Goal: Task Accomplishment & Management: Manage account settings

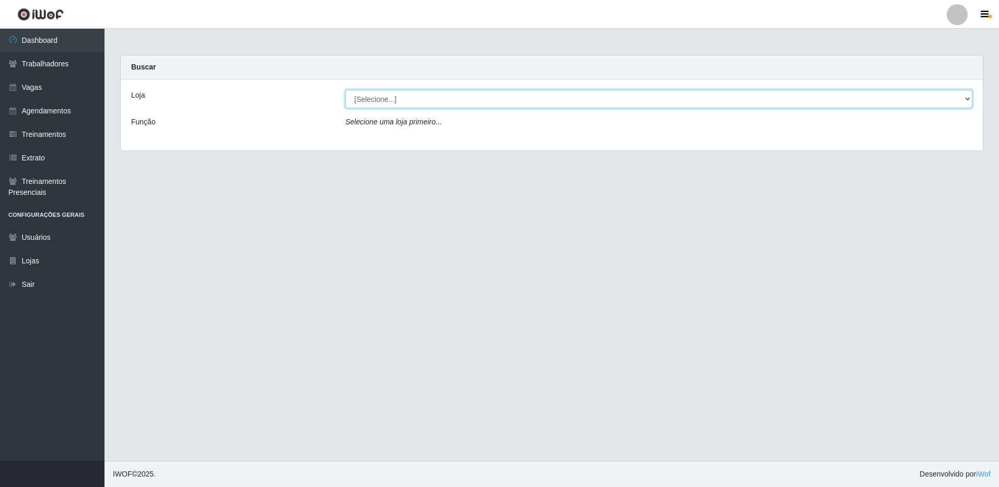
click at [464, 101] on select "[Selecione...] [GEOGRAPHIC_DATA][PERSON_NAME][GEOGRAPHIC_DATA][PERSON_NAME]" at bounding box center [658, 99] width 627 height 18
select select "524"
click at [345, 90] on select "[Selecione...] Carone - Jardim da Penha" at bounding box center [658, 99] width 627 height 18
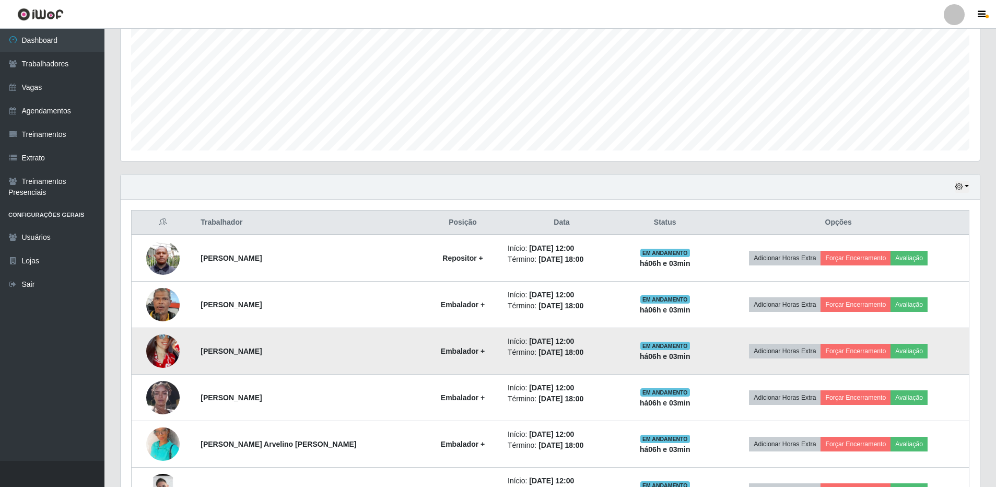
scroll to position [300, 0]
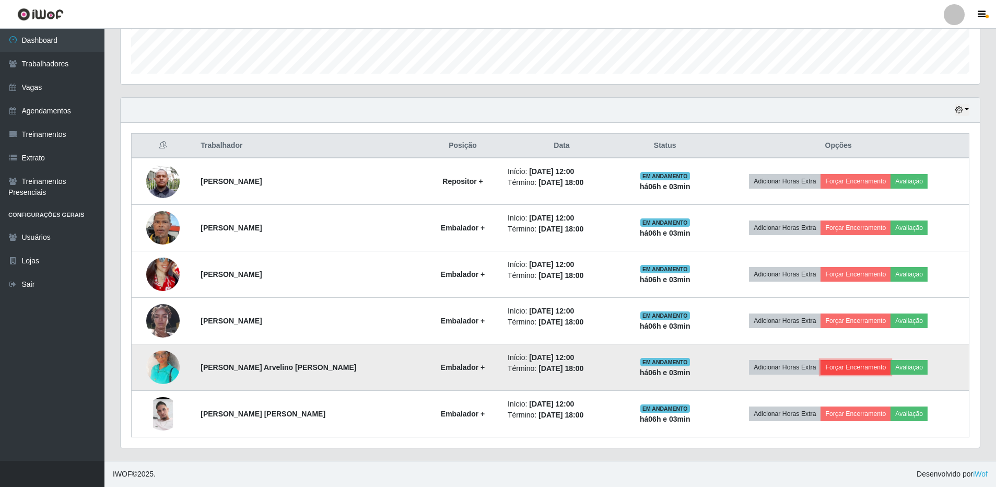
click at [828, 367] on button "Forçar Encerramento" at bounding box center [856, 367] width 70 height 15
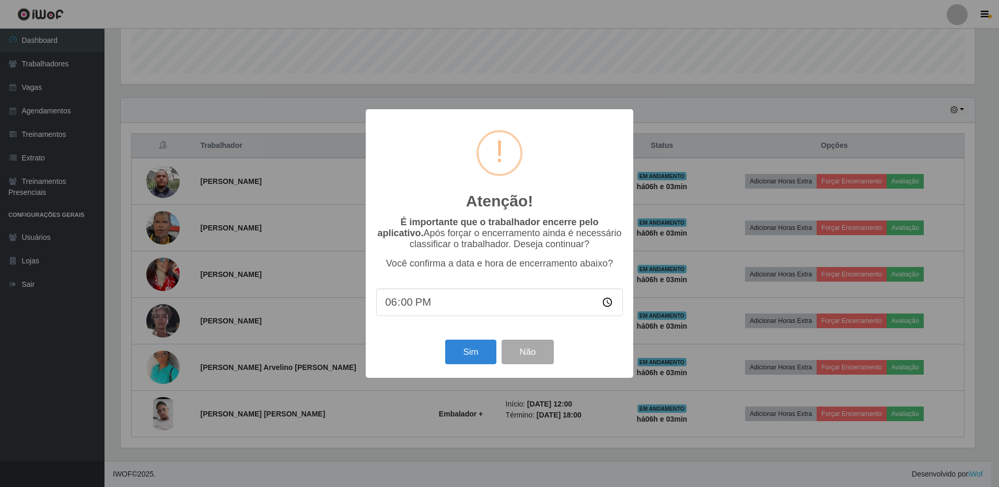
click at [471, 310] on input "18:00" at bounding box center [499, 302] width 247 height 28
click at [427, 301] on input "18:00" at bounding box center [499, 302] width 247 height 28
click at [409, 306] on input "18:00" at bounding box center [499, 302] width 247 height 28
type input "18:03"
click at [472, 354] on button "Sim" at bounding box center [470, 352] width 51 height 25
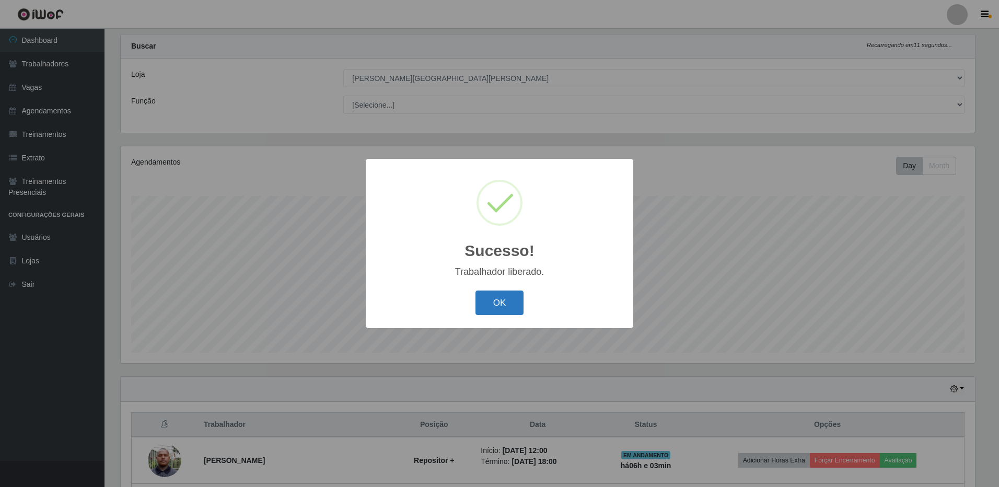
click at [498, 298] on button "OK" at bounding box center [499, 302] width 49 height 25
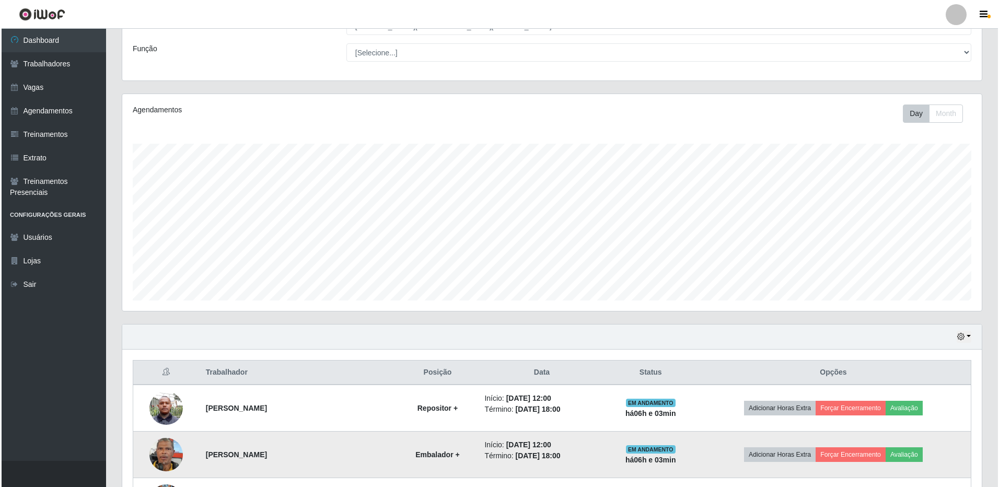
scroll to position [230, 0]
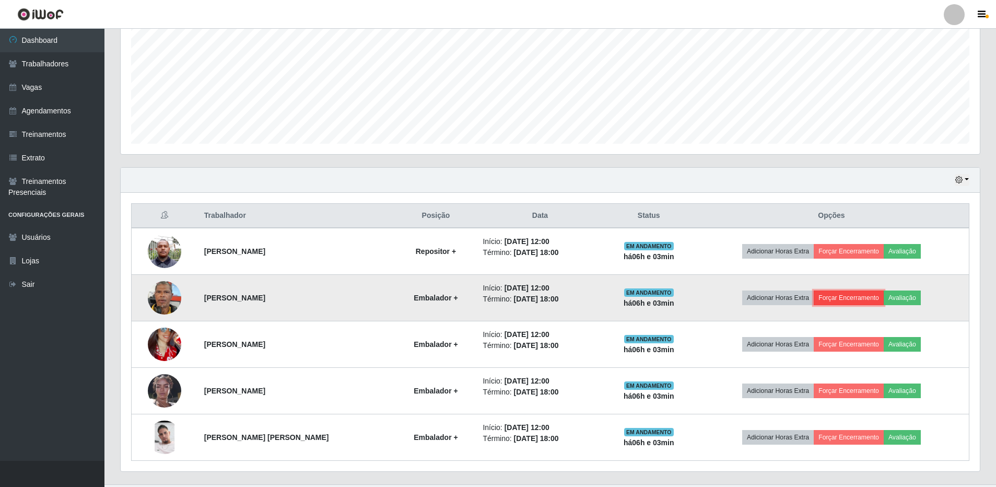
click at [856, 296] on button "Forçar Encerramento" at bounding box center [849, 297] width 70 height 15
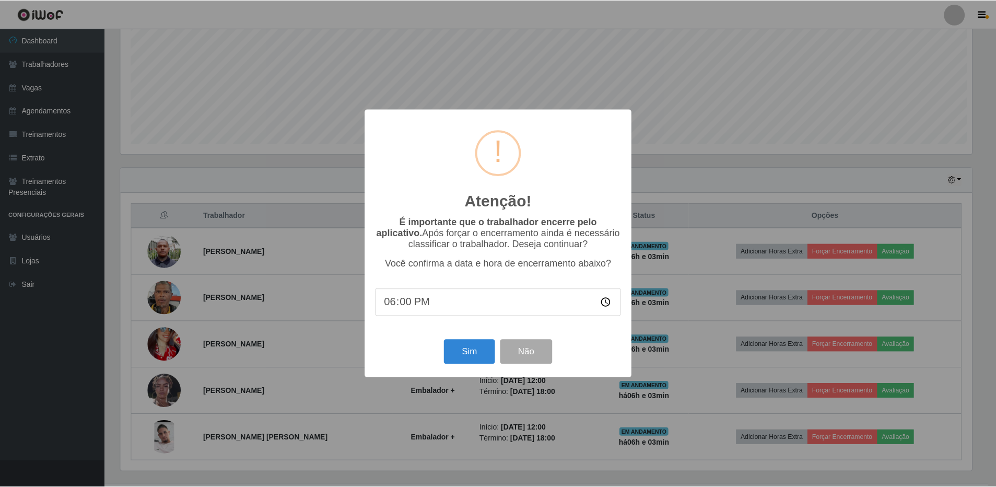
scroll to position [217, 854]
click at [406, 307] on input "18:00" at bounding box center [499, 302] width 247 height 28
type input "18:03"
click at [473, 349] on button "Sim" at bounding box center [470, 352] width 51 height 25
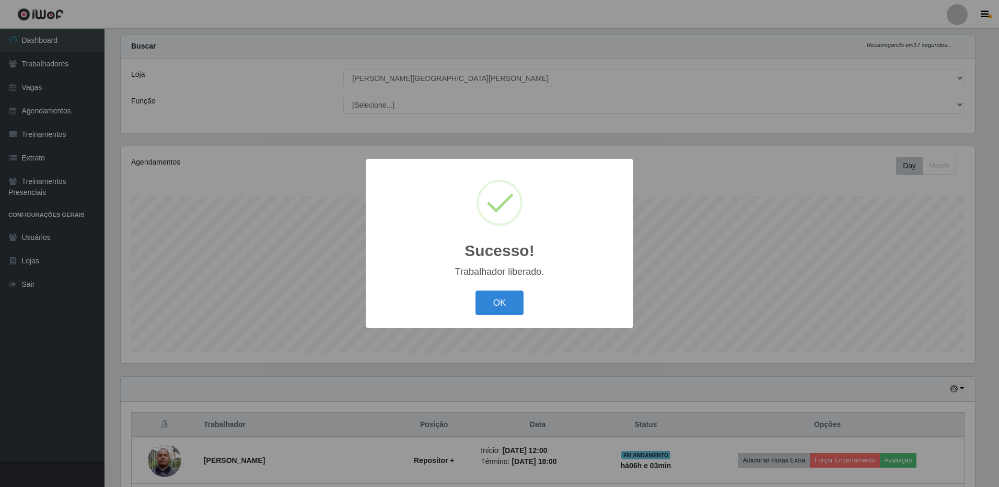
click at [505, 290] on div "OK Cancel" at bounding box center [499, 303] width 247 height 30
click at [503, 298] on button "OK" at bounding box center [499, 302] width 49 height 25
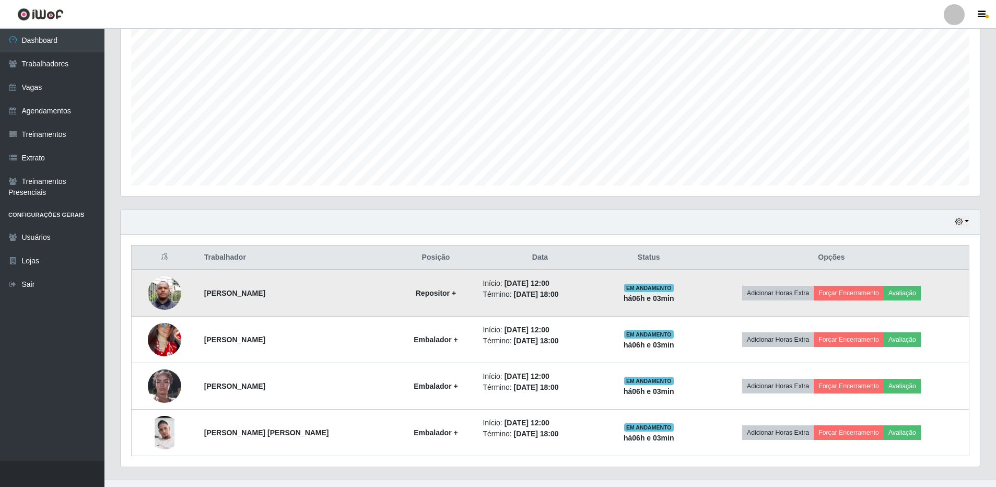
scroll to position [207, 0]
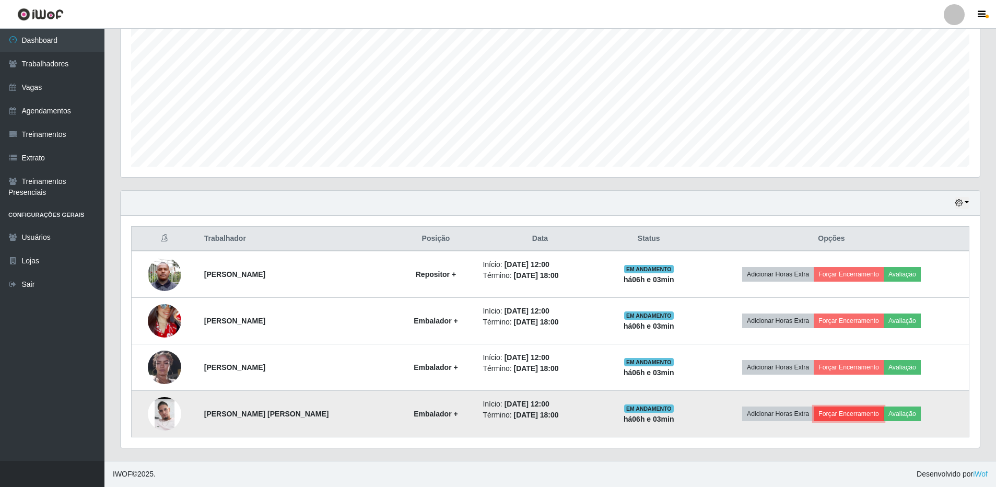
click at [849, 415] on button "Forçar Encerramento" at bounding box center [849, 413] width 70 height 15
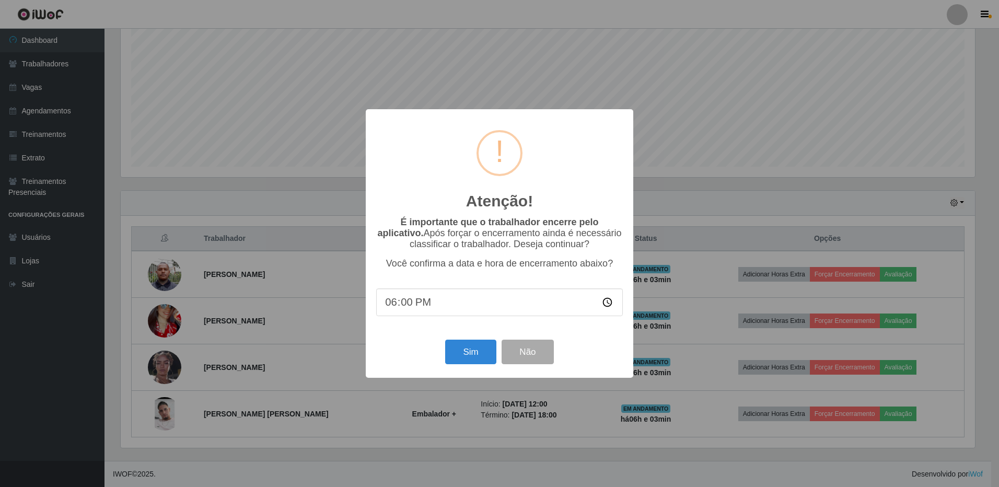
click at [403, 306] on input "18:00" at bounding box center [499, 302] width 247 height 28
type input "18:03"
click at [459, 355] on button "Sim" at bounding box center [470, 352] width 51 height 25
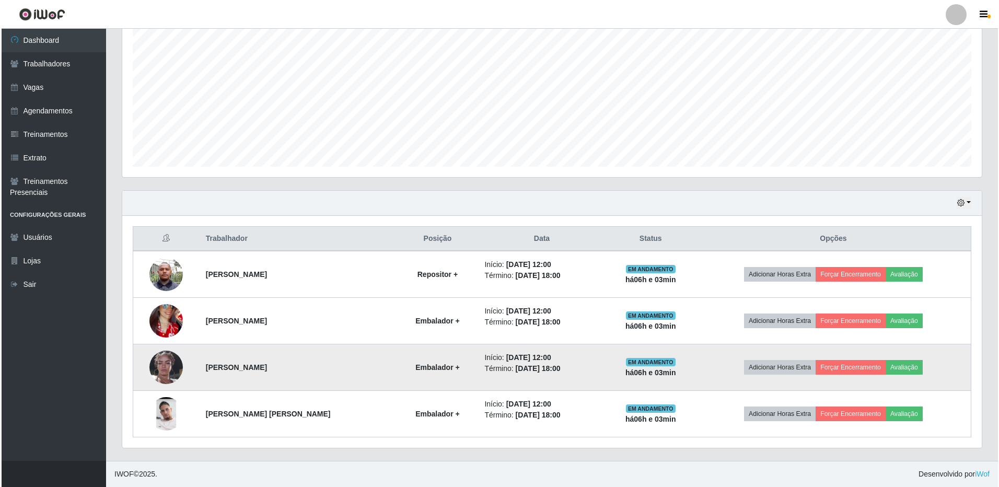
scroll to position [0, 0]
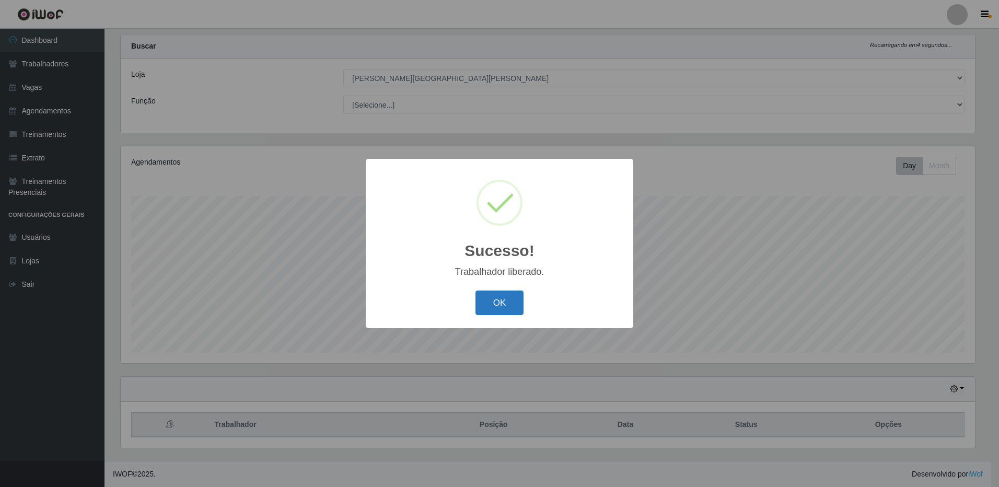
click at [500, 297] on button "OK" at bounding box center [499, 302] width 49 height 25
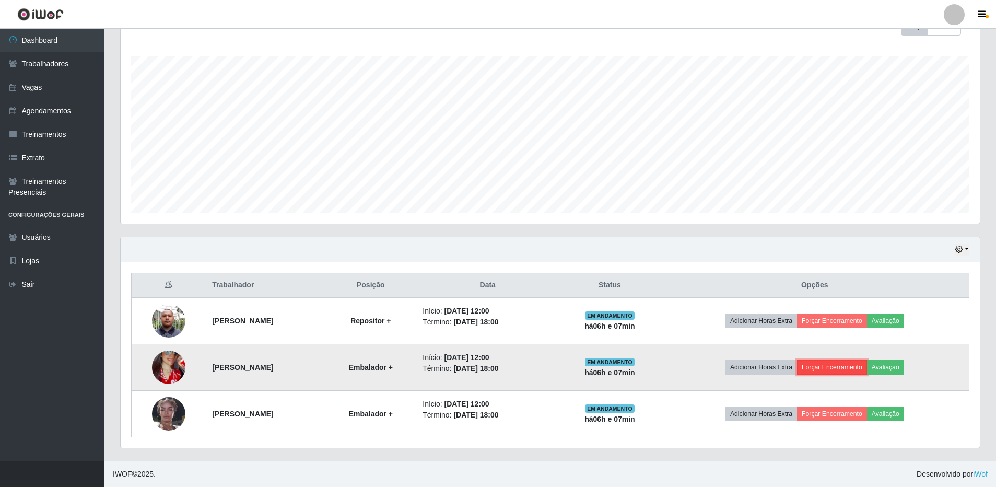
click at [835, 363] on button "Forçar Encerramento" at bounding box center [832, 367] width 70 height 15
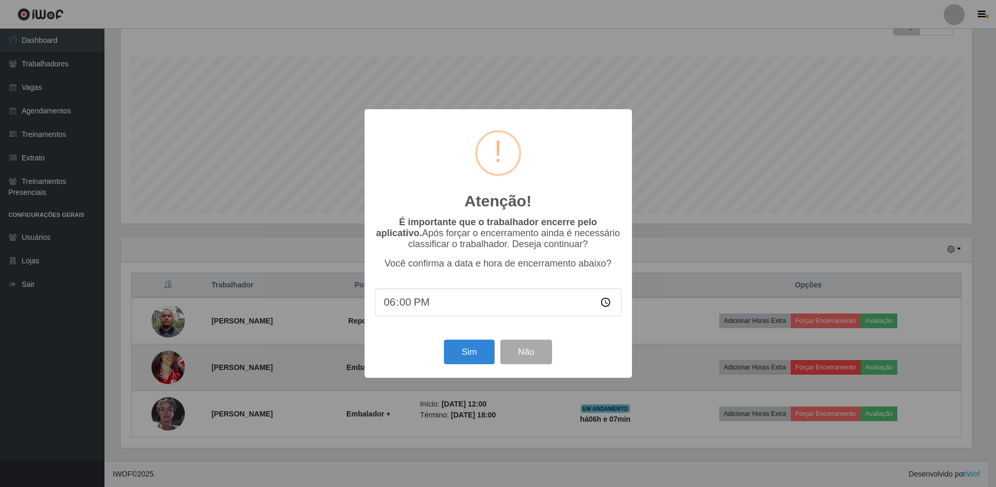
scroll to position [217, 854]
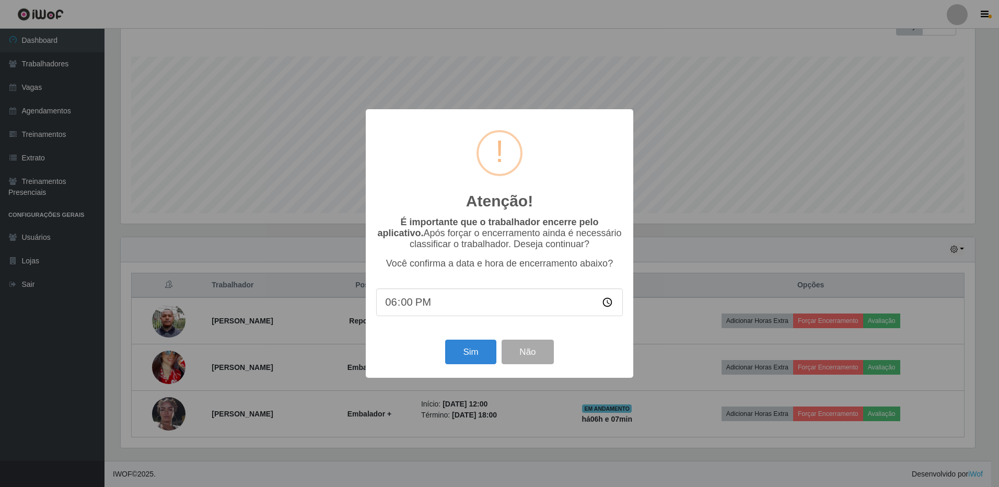
click at [472, 307] on input "18:00" at bounding box center [499, 302] width 247 height 28
click at [397, 307] on input "18:00" at bounding box center [499, 302] width 247 height 28
click at [405, 308] on input "18:00" at bounding box center [499, 302] width 247 height 28
type input "18:07"
click at [469, 353] on button "Sim" at bounding box center [470, 352] width 51 height 25
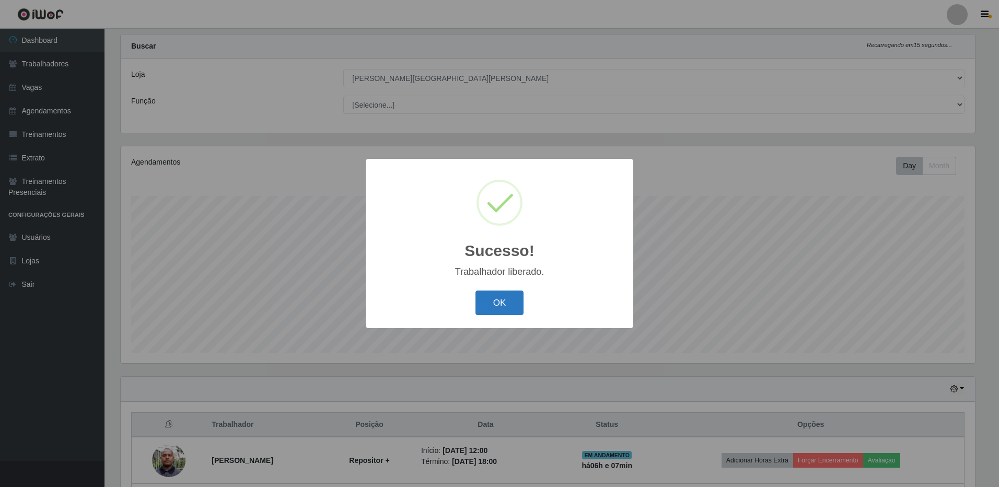
click at [492, 307] on button "OK" at bounding box center [499, 302] width 49 height 25
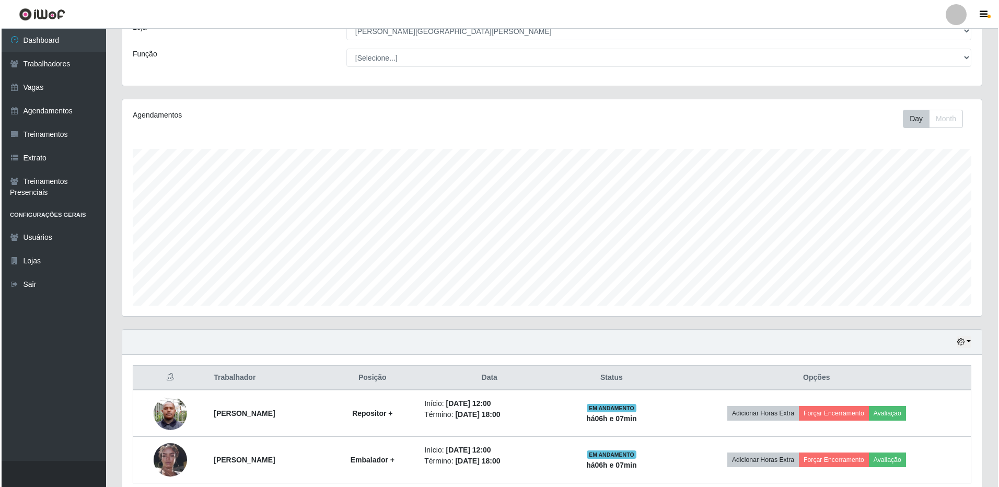
scroll to position [114, 0]
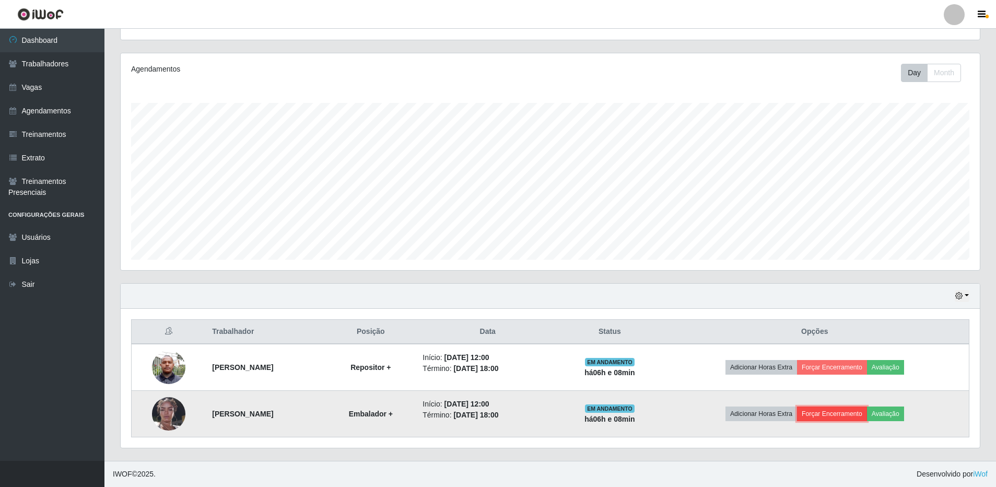
click at [849, 416] on button "Forçar Encerramento" at bounding box center [832, 413] width 70 height 15
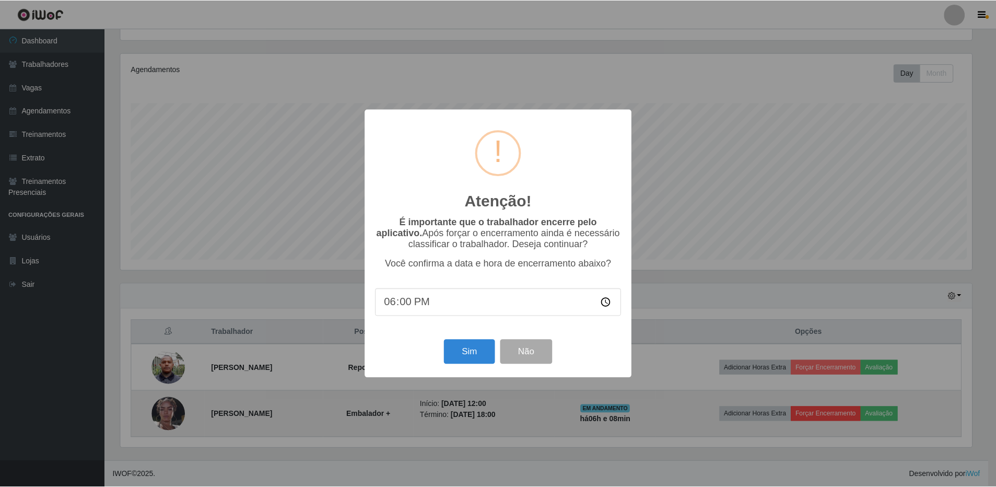
scroll to position [217, 854]
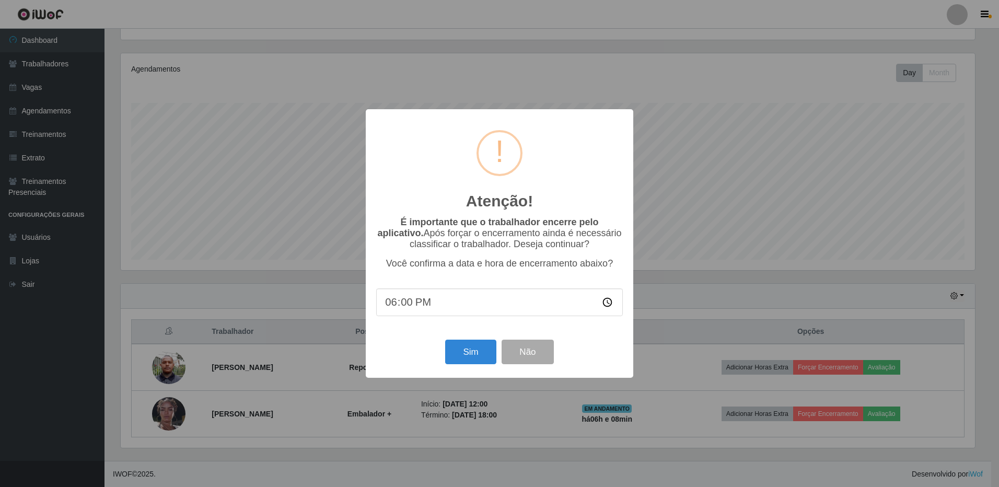
click at [470, 303] on input "18:00" at bounding box center [499, 302] width 247 height 28
click at [405, 301] on input "18:00" at bounding box center [499, 302] width 247 height 28
type input "18:09"
click at [483, 352] on button "Sim" at bounding box center [470, 352] width 51 height 25
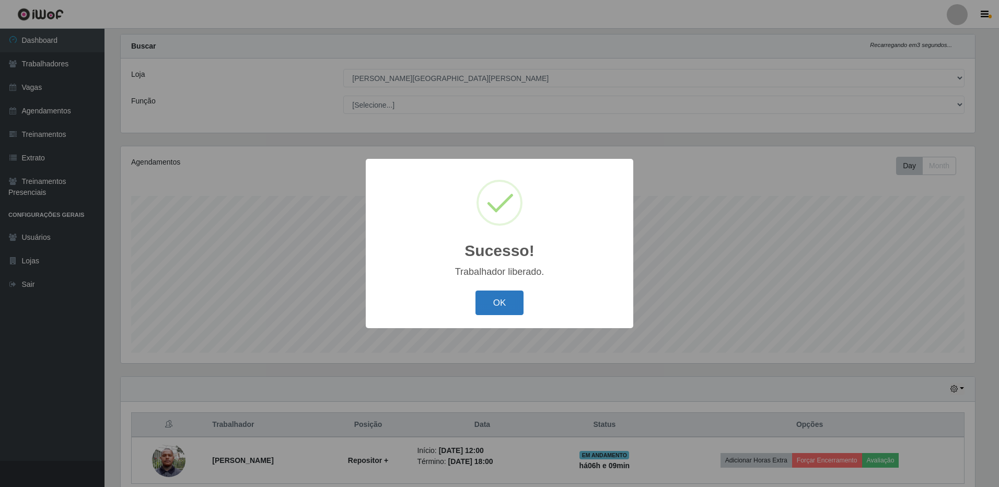
click at [510, 304] on button "OK" at bounding box center [499, 302] width 49 height 25
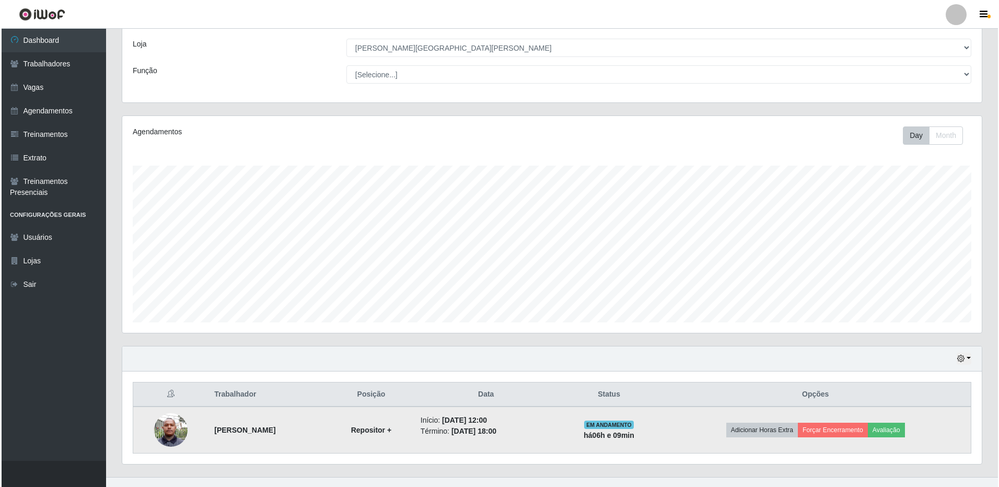
scroll to position [67, 0]
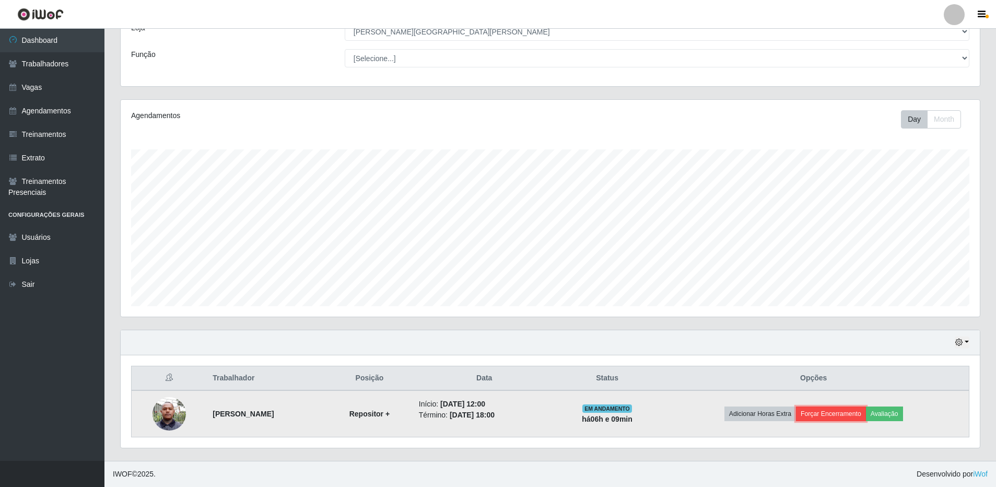
click at [828, 415] on button "Forçar Encerramento" at bounding box center [831, 413] width 70 height 15
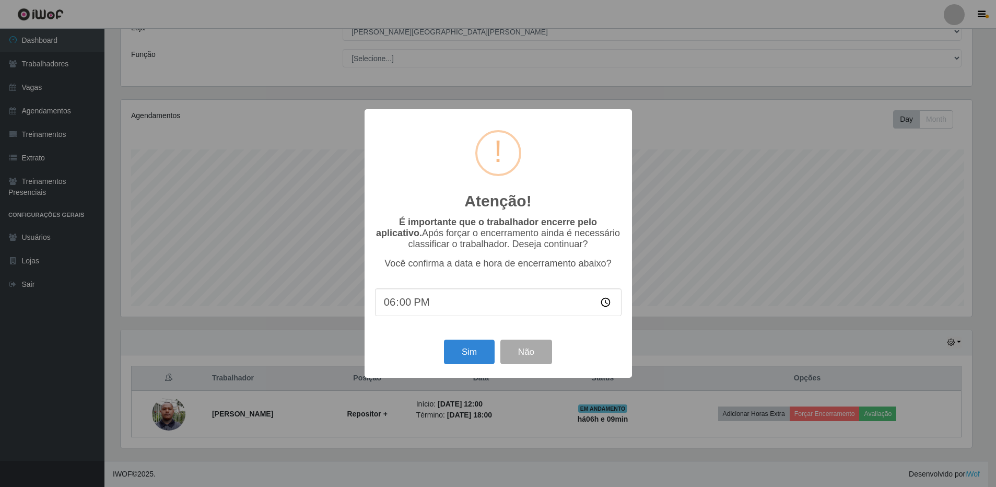
scroll to position [217, 854]
click at [468, 307] on input "18:00" at bounding box center [499, 302] width 247 height 28
click at [412, 305] on input "18:00" at bounding box center [499, 302] width 247 height 28
click at [404, 305] on input "18:00" at bounding box center [499, 302] width 247 height 28
type input "18:09"
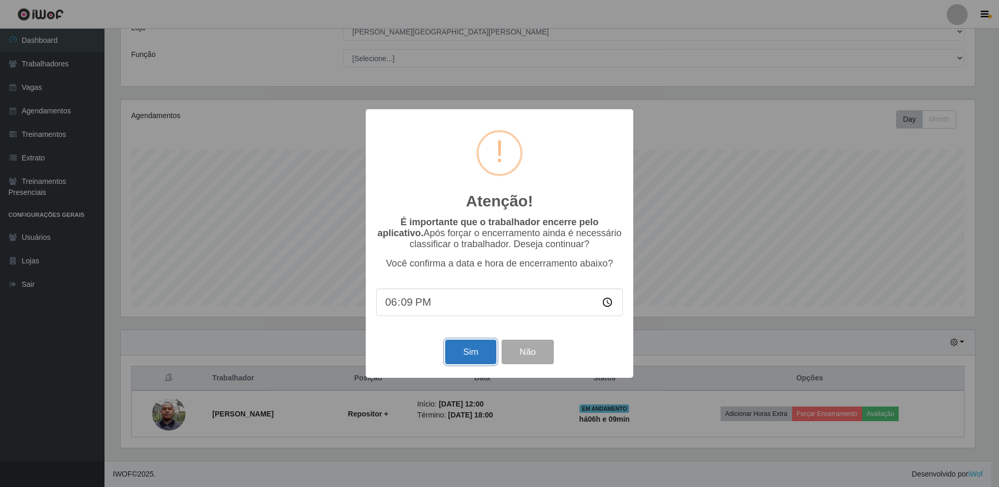
click at [464, 353] on button "Sim" at bounding box center [470, 352] width 51 height 25
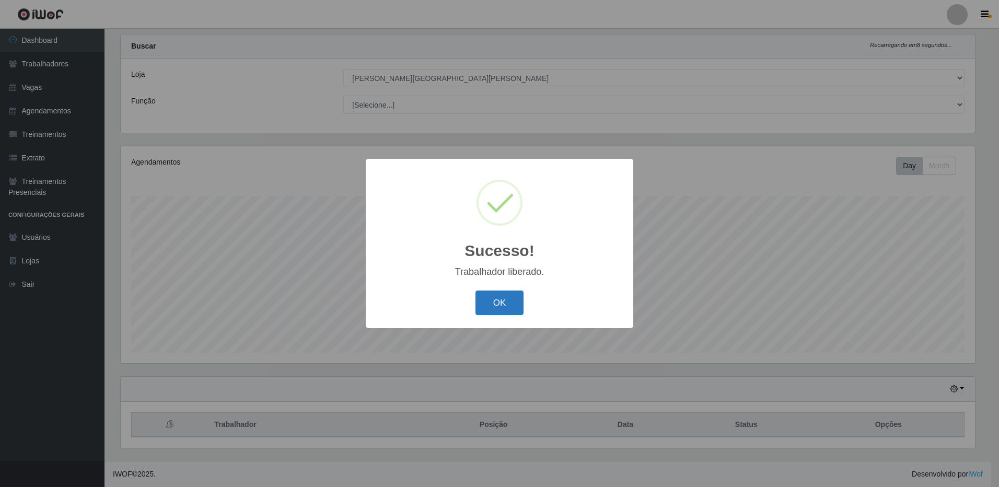
click at [503, 299] on button "OK" at bounding box center [499, 302] width 49 height 25
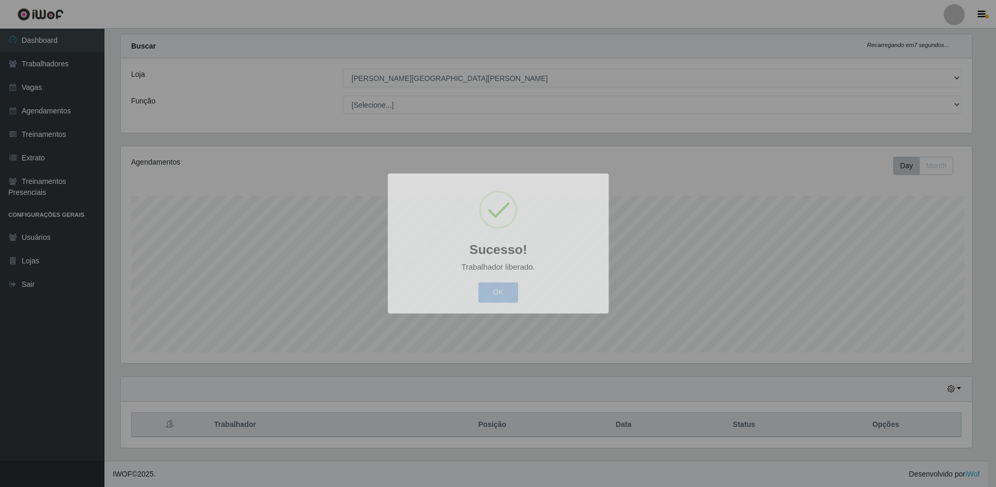
scroll to position [217, 859]
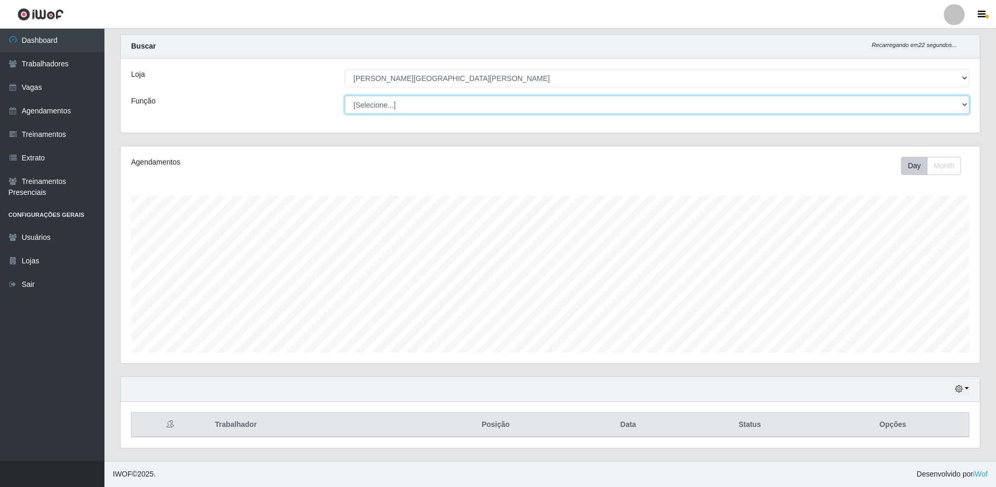
click at [480, 98] on select "[Selecione...] Embalador Embalador + Embalador ++ Repositor Repositor + Reposit…" at bounding box center [657, 105] width 625 height 18
click at [478, 102] on select "[Selecione...] Embalador Embalador + Embalador ++ Repositor Repositor + Reposit…" at bounding box center [657, 105] width 625 height 18
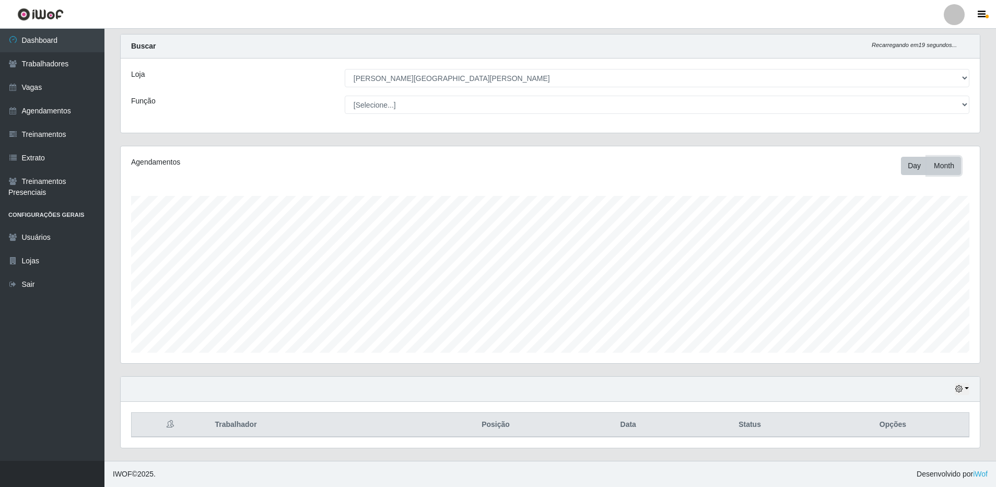
click at [933, 170] on button "Month" at bounding box center [944, 166] width 34 height 18
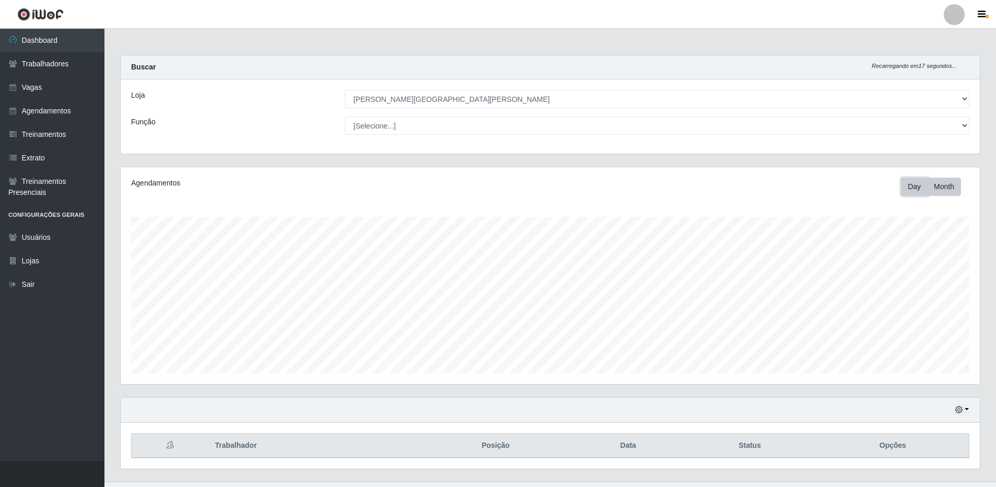
click at [908, 185] on button "Day" at bounding box center [914, 187] width 27 height 18
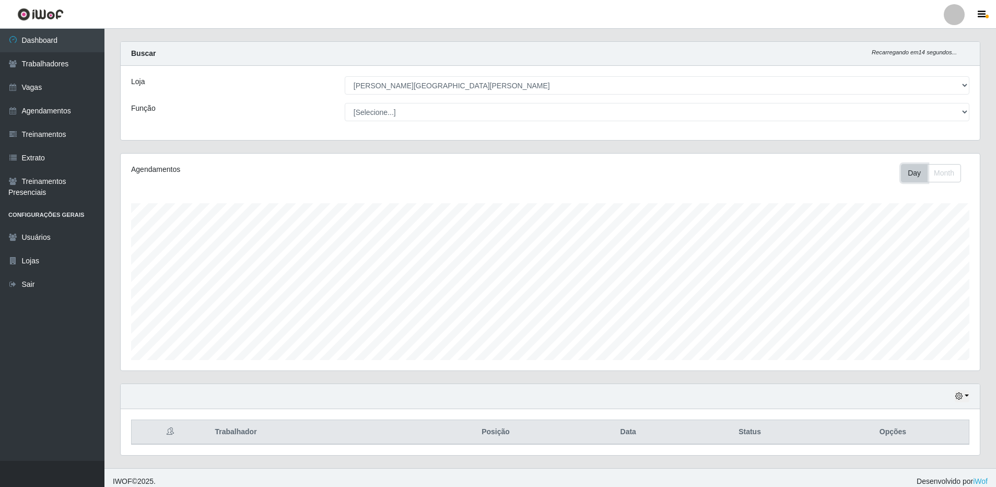
scroll to position [21, 0]
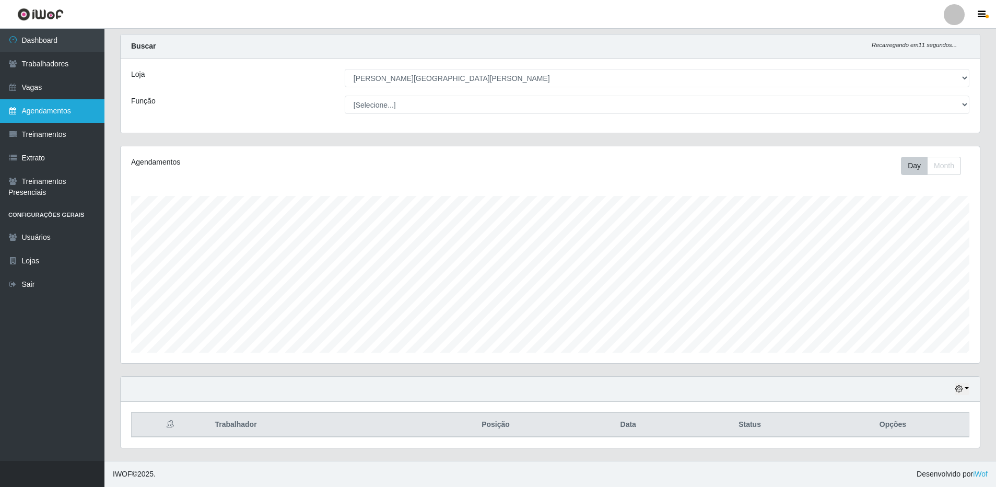
click at [50, 109] on link "Agendamentos" at bounding box center [52, 111] width 104 height 24
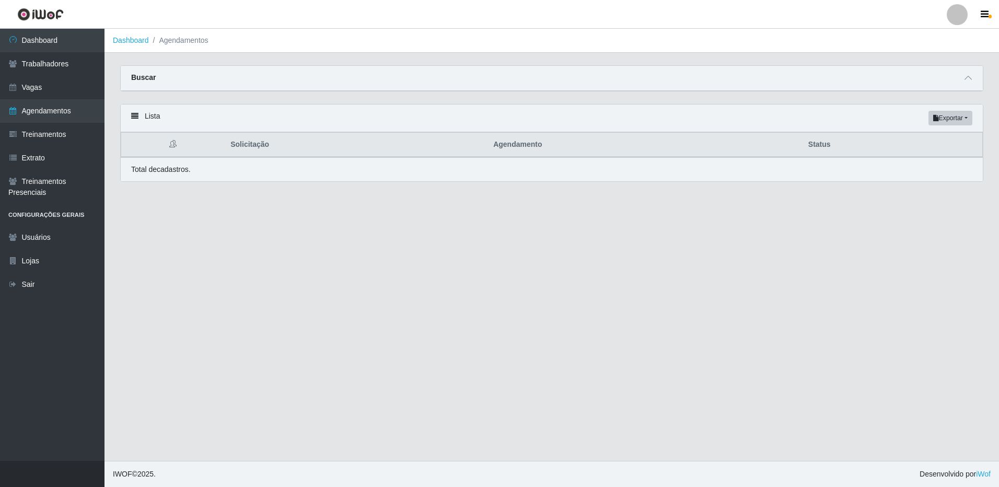
click at [137, 115] on icon at bounding box center [134, 115] width 7 height 7
click at [243, 145] on th "Solicitação" at bounding box center [355, 145] width 263 height 25
click at [46, 67] on link "Trabalhadores" at bounding box center [52, 64] width 104 height 24
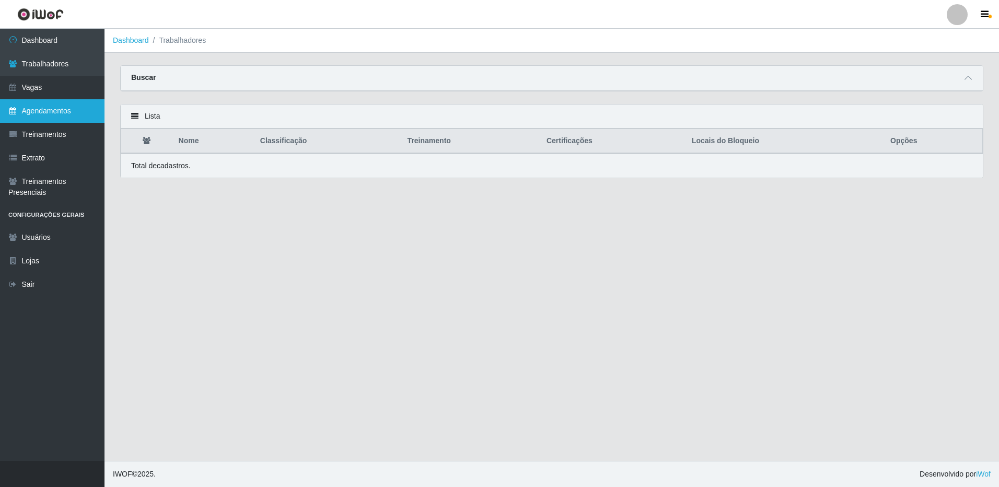
click at [42, 103] on link "Agendamentos" at bounding box center [52, 111] width 104 height 24
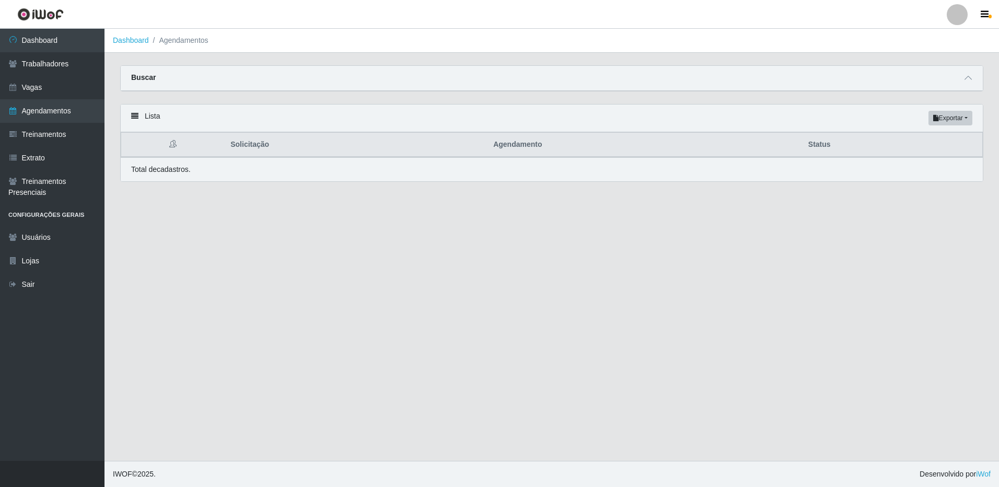
click at [172, 143] on icon at bounding box center [172, 143] width 7 height 7
click at [133, 117] on icon at bounding box center [134, 115] width 7 height 7
click at [48, 41] on link "Dashboard" at bounding box center [52, 41] width 104 height 24
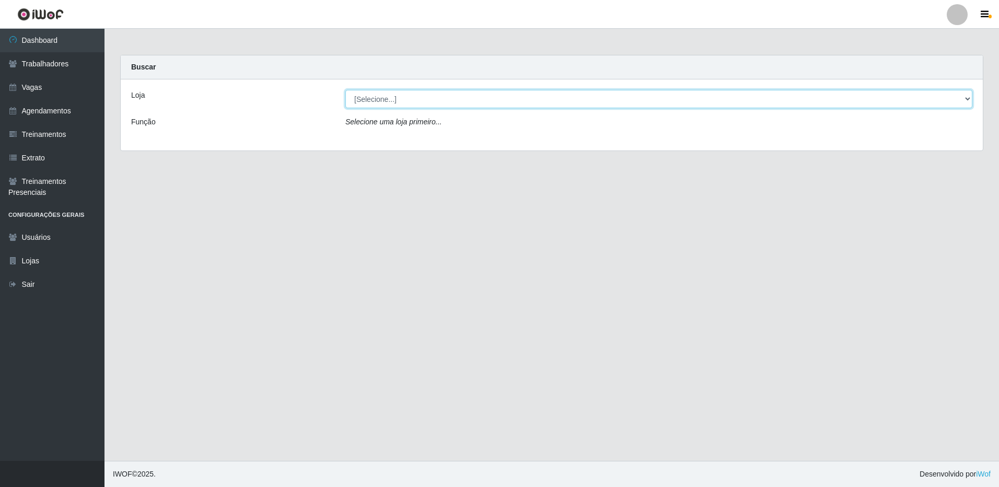
click at [394, 98] on select "[Selecione...] Carone - Jardim da Penha" at bounding box center [658, 99] width 627 height 18
select select "524"
click at [345, 90] on select "[Selecione...] Carone - Jardim da Penha" at bounding box center [658, 99] width 627 height 18
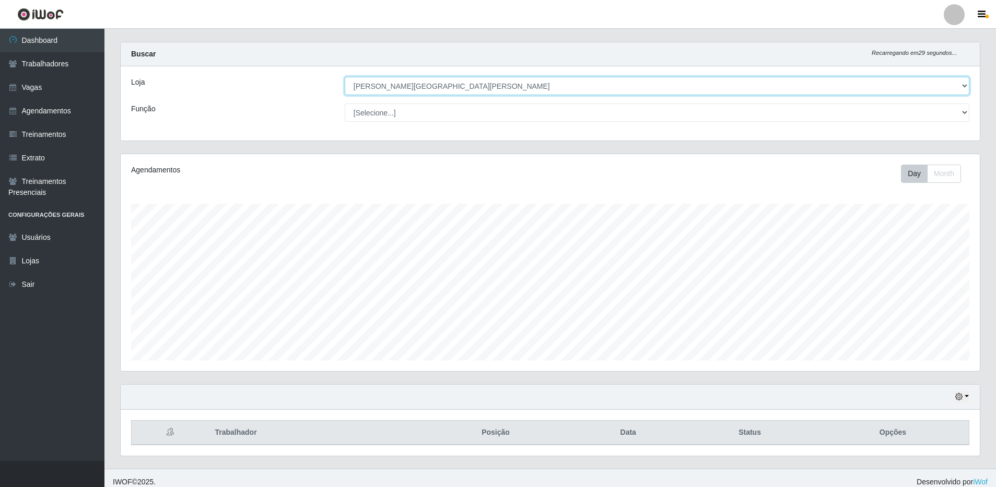
scroll to position [21, 0]
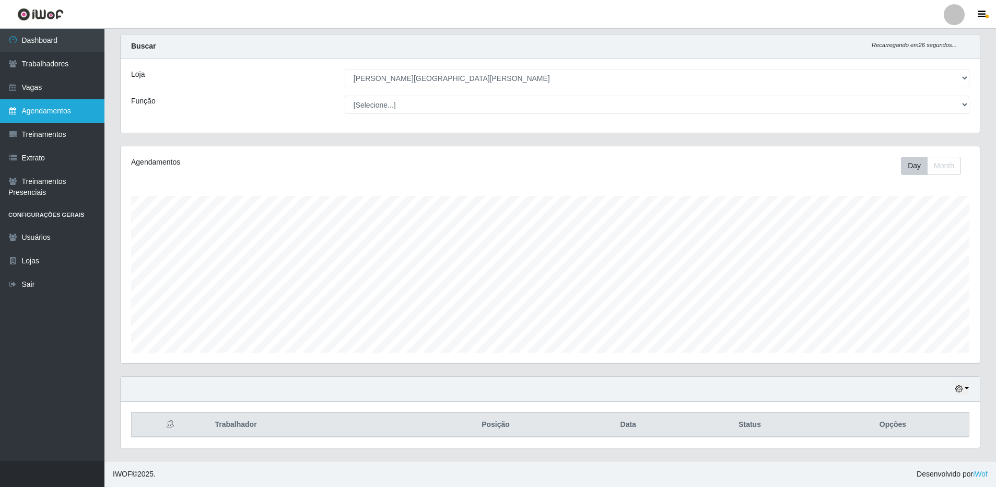
click at [41, 107] on link "Agendamentos" at bounding box center [52, 111] width 104 height 24
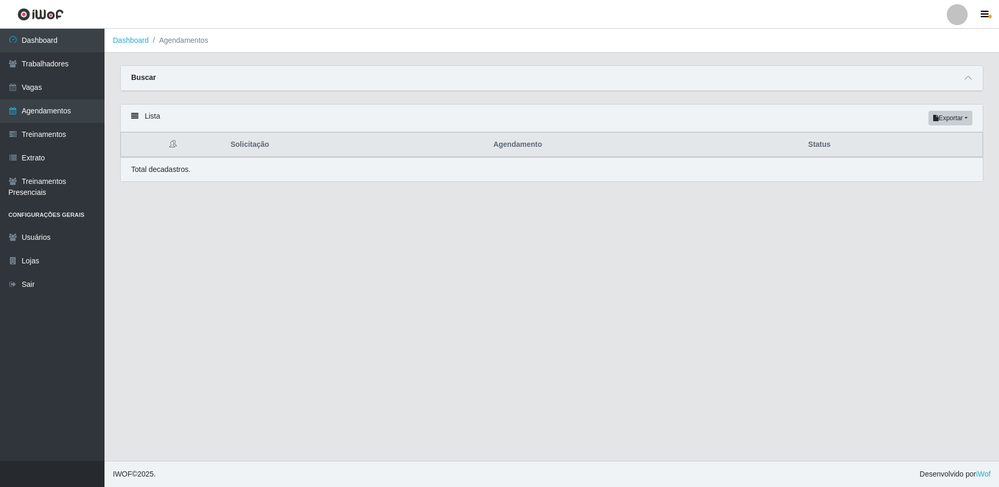
click at [137, 77] on strong "Buscar" at bounding box center [143, 77] width 25 height 8
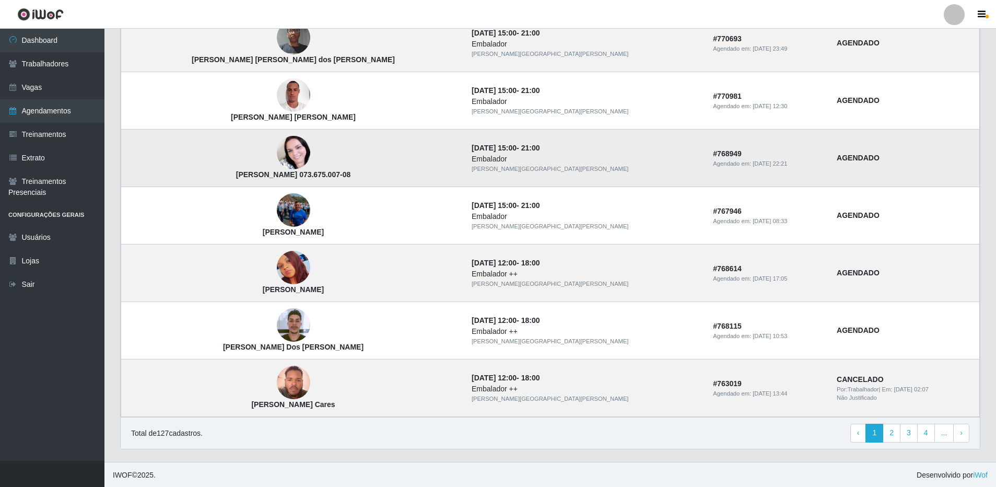
scroll to position [604, 0]
click at [857, 434] on link "‹ Previous" at bounding box center [858, 432] width 16 height 19
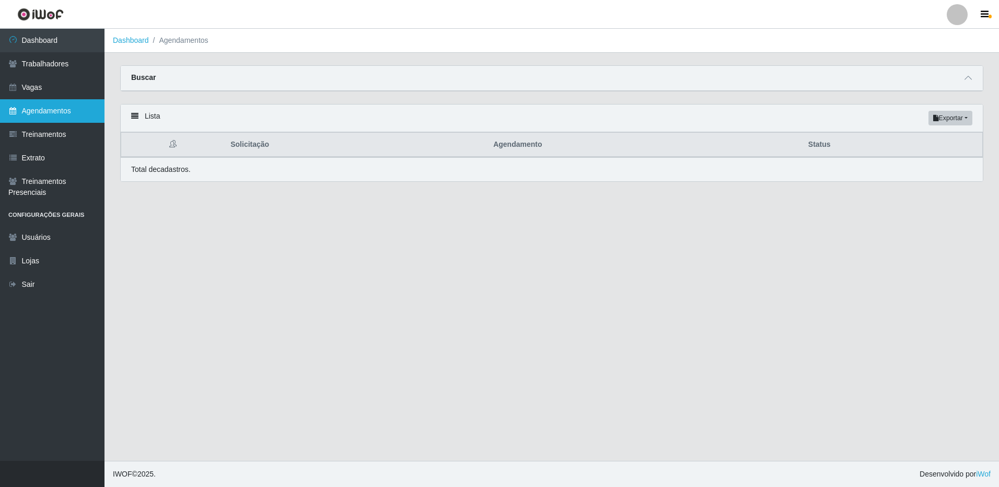
click at [55, 106] on link "Agendamentos" at bounding box center [52, 111] width 104 height 24
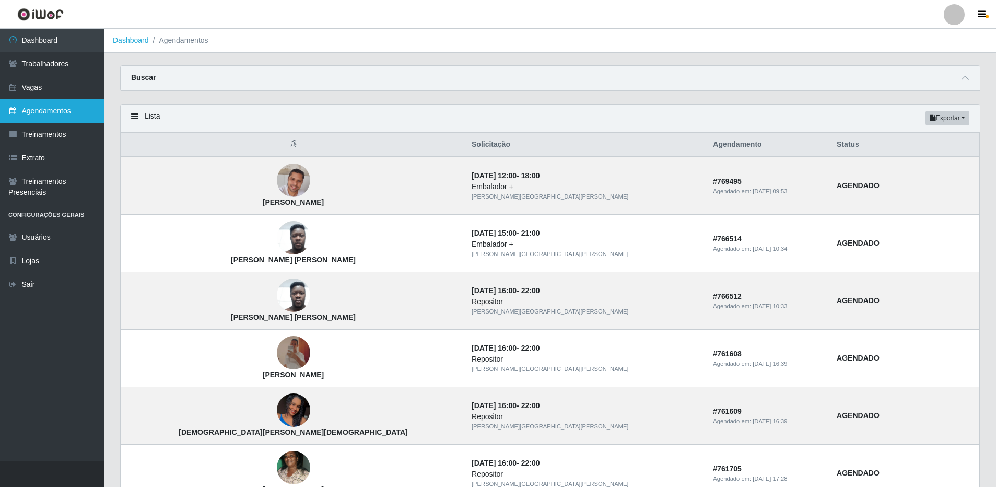
click at [51, 113] on link "Agendamentos" at bounding box center [52, 111] width 104 height 24
click at [45, 110] on link "Agendamentos" at bounding box center [52, 111] width 104 height 24
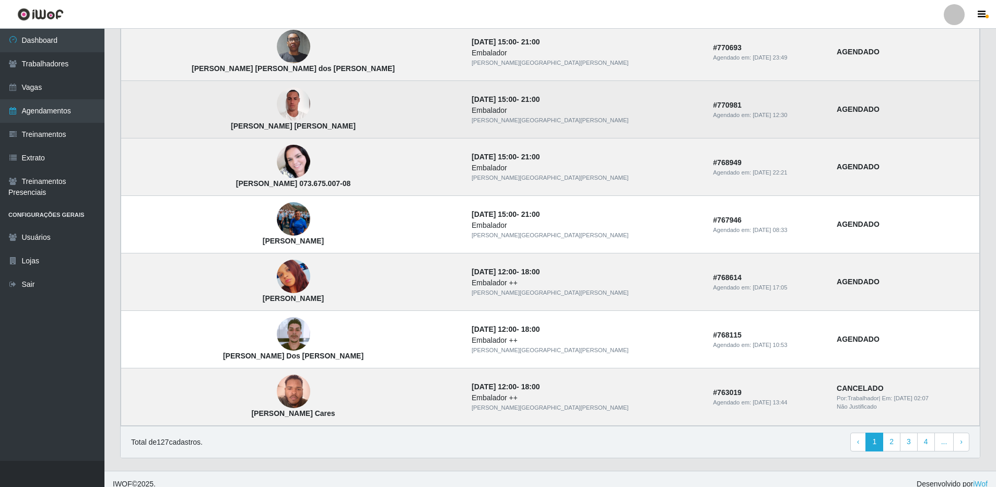
scroll to position [604, 0]
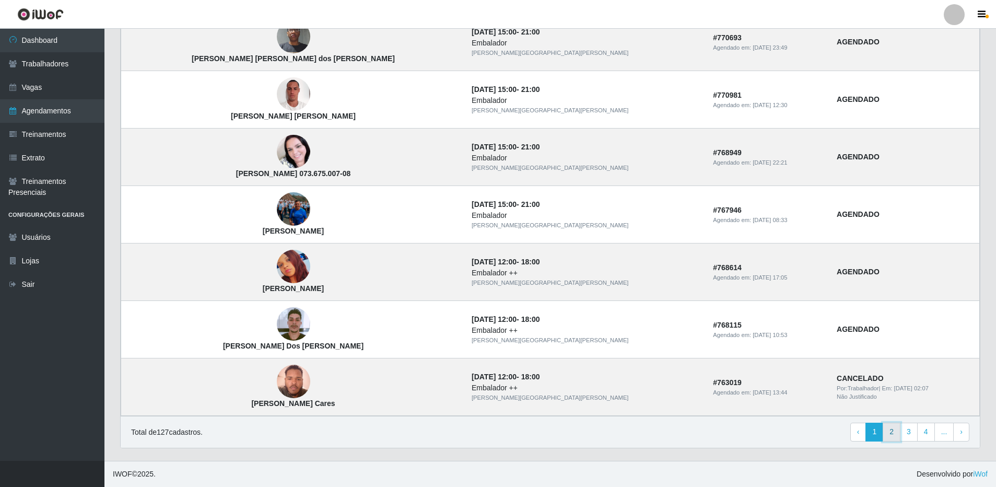
click at [890, 432] on link "2" at bounding box center [892, 432] width 18 height 19
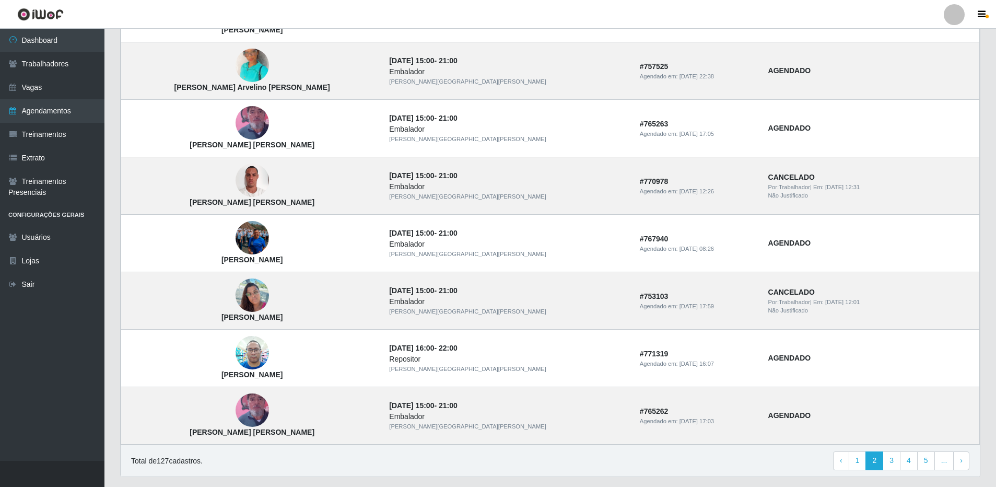
scroll to position [604, 0]
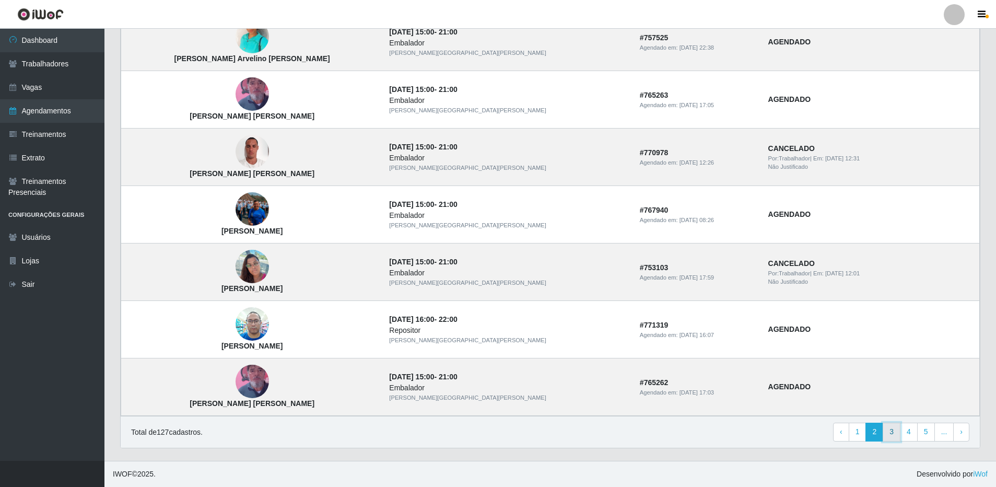
click at [892, 434] on link "3" at bounding box center [892, 432] width 18 height 19
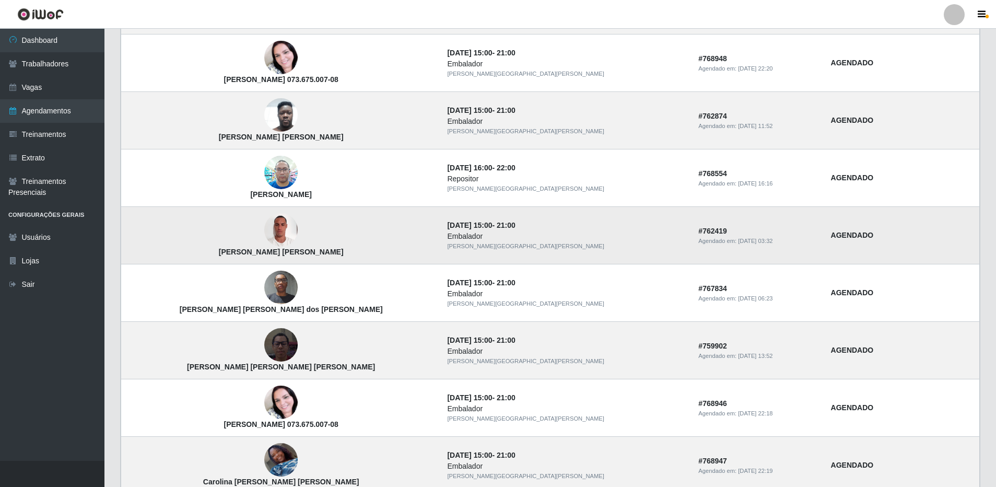
scroll to position [157, 0]
